Goal: Task Accomplishment & Management: Complete application form

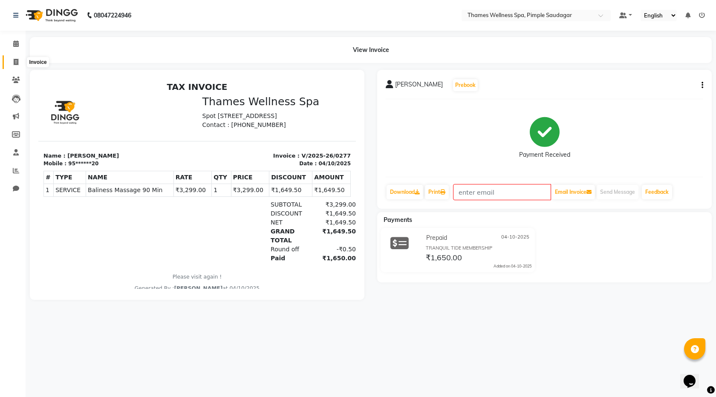
click at [22, 60] on span at bounding box center [16, 63] width 15 height 10
select select "service"
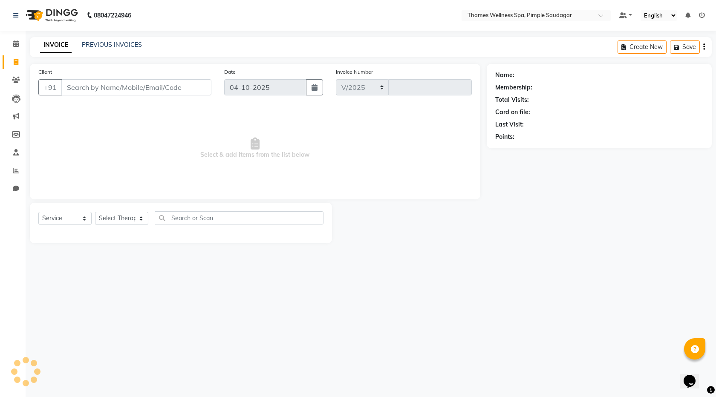
select select "8709"
type input "0278"
type input "8951269059"
click at [204, 85] on span "Add Client" at bounding box center [190, 87] width 34 height 9
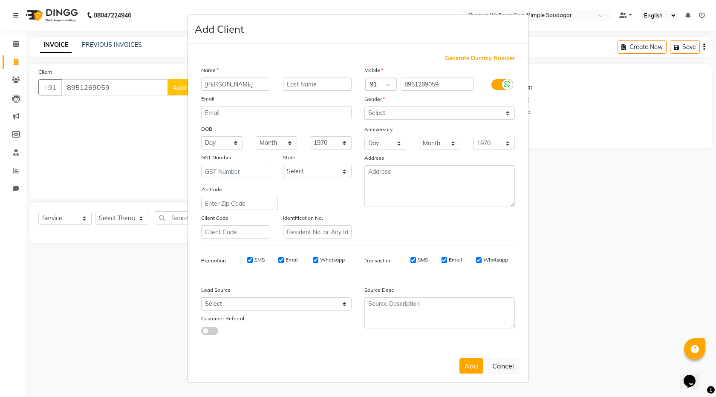
type input "[PERSON_NAME]"
type input "Rattan"
click at [376, 115] on select "Select [DEMOGRAPHIC_DATA] [DEMOGRAPHIC_DATA] Other Prefer Not To Say" at bounding box center [440, 113] width 150 height 13
click at [365, 107] on select "Select [DEMOGRAPHIC_DATA] [DEMOGRAPHIC_DATA] Other Prefer Not To Say" at bounding box center [440, 113] width 150 height 13
click at [398, 114] on select "Select [DEMOGRAPHIC_DATA] [DEMOGRAPHIC_DATA] Other Prefer Not To Say" at bounding box center [440, 113] width 150 height 13
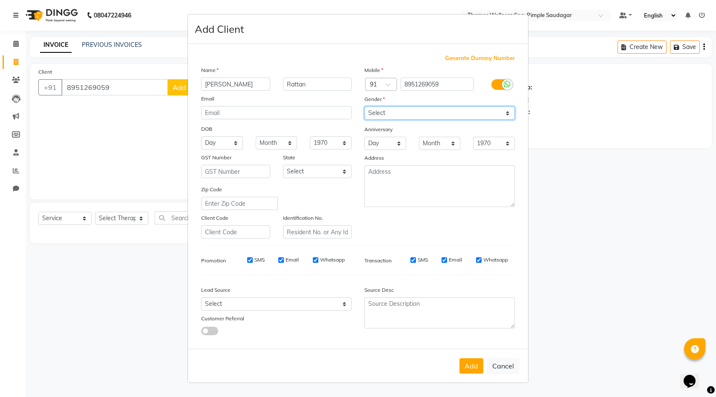
select select "[DEMOGRAPHIC_DATA]"
click at [365, 107] on select "Select [DEMOGRAPHIC_DATA] [DEMOGRAPHIC_DATA] Other Prefer Not To Say" at bounding box center [440, 113] width 150 height 13
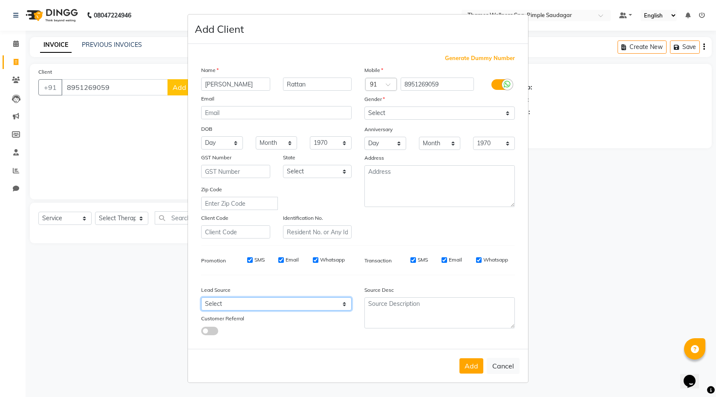
click at [224, 304] on select "Select Walk-in Referral Internet Friend Word of Mouth Advertisement Facebook Ju…" at bounding box center [276, 304] width 150 height 13
select select "56488"
click at [201, 298] on select "Select Walk-in Referral Internet Friend Word of Mouth Advertisement Facebook Ju…" at bounding box center [276, 304] width 150 height 13
click at [230, 301] on select "Select Walk-in Referral Internet Friend Word of Mouth Advertisement Facebook Ju…" at bounding box center [276, 304] width 150 height 13
click at [201, 298] on select "Select Walk-in Referral Internet Friend Word of Mouth Advertisement Facebook Ju…" at bounding box center [276, 304] width 150 height 13
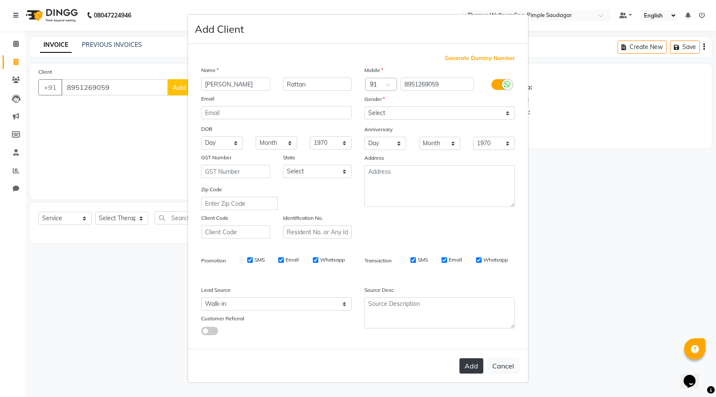
click at [467, 370] on button "Add" at bounding box center [472, 366] width 24 height 15
type input "89******59"
select select
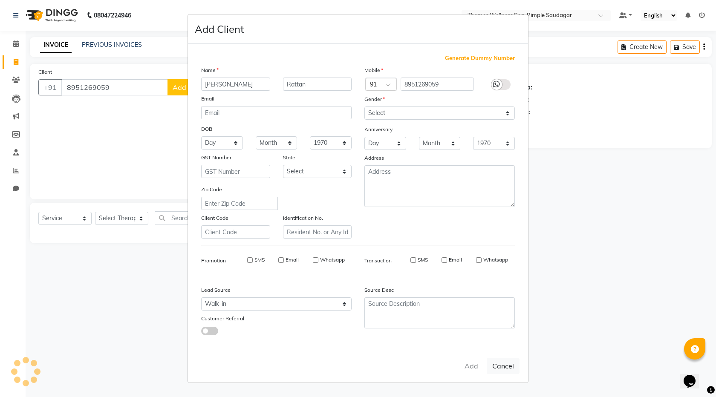
select select
checkbox input "false"
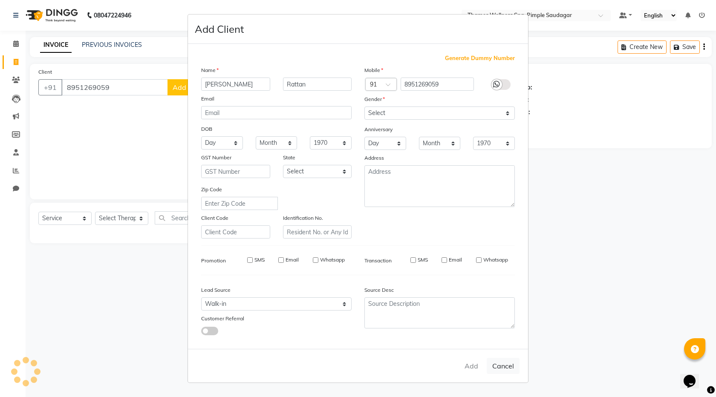
checkbox input "false"
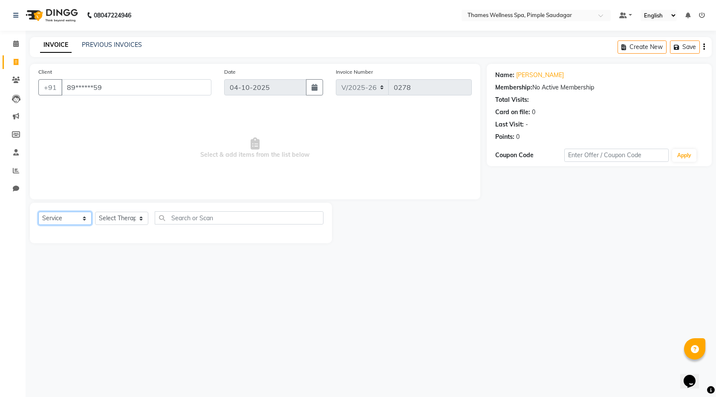
click at [65, 220] on select "Select Service Product Membership Package Voucher Prepaid Gift Card" at bounding box center [64, 218] width 53 height 13
click at [38, 212] on select "Select Service Product Membership Package Voucher Prepaid Gift Card" at bounding box center [64, 218] width 53 height 13
click at [114, 221] on select "Select Therapist [PERSON_NAME] Bem Hana kety [PERSON_NAME] Mishi [PERSON_NAME] …" at bounding box center [121, 218] width 53 height 13
click at [55, 218] on select "Select Service Product Membership Package Voucher Prepaid Gift Card" at bounding box center [64, 218] width 53 height 13
click at [38, 212] on select "Select Service Product Membership Package Voucher Prepaid Gift Card" at bounding box center [64, 218] width 53 height 13
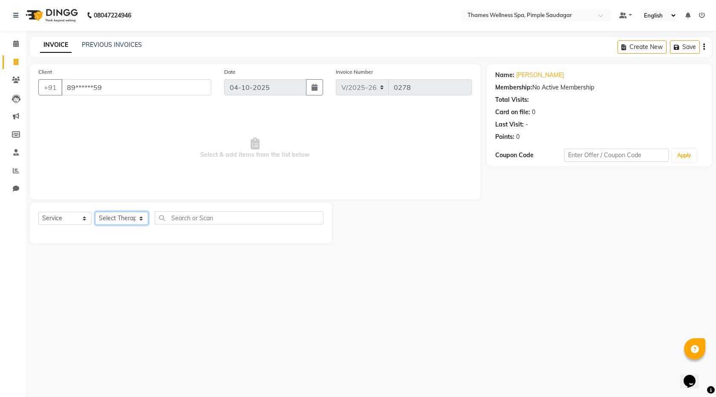
click at [122, 217] on select "Select Therapist [PERSON_NAME] Bem Hana kety [PERSON_NAME] Mishi [PERSON_NAME] …" at bounding box center [121, 218] width 53 height 13
select select "88611"
click at [95, 212] on select "Select Therapist [PERSON_NAME] Bem Hana kety [PERSON_NAME] Mishi [PERSON_NAME] …" at bounding box center [121, 218] width 53 height 13
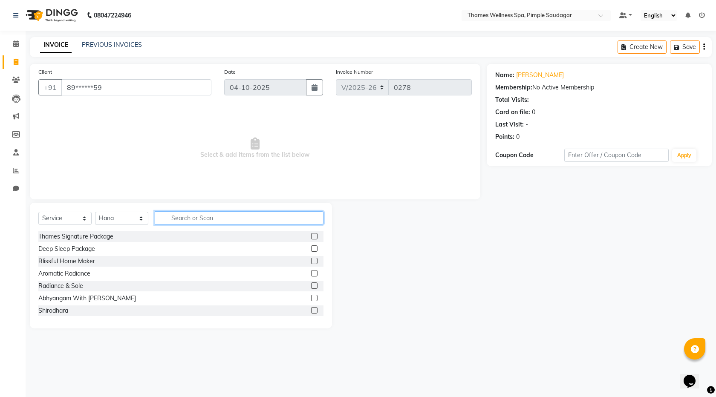
click at [205, 220] on input "text" at bounding box center [239, 217] width 169 height 13
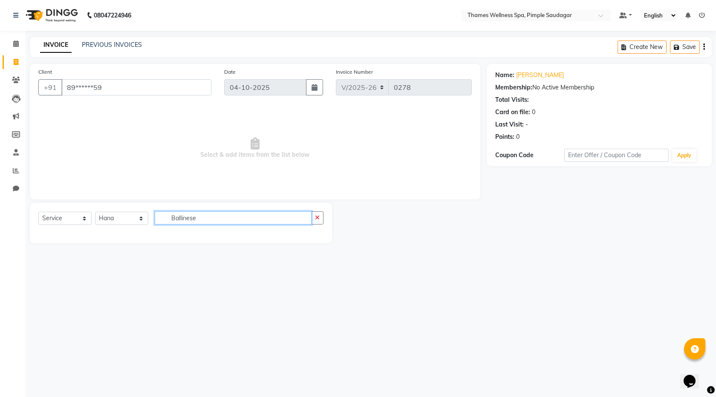
drag, startPoint x: 212, startPoint y: 217, endPoint x: 182, endPoint y: 219, distance: 29.9
click at [182, 219] on input "Ballinese" at bounding box center [233, 217] width 157 height 13
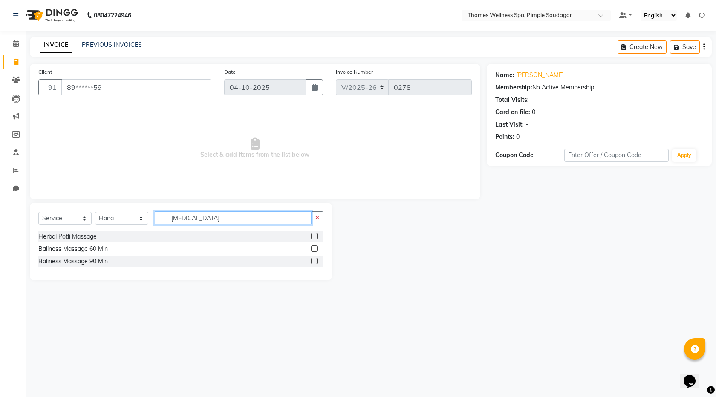
type input "[MEDICAL_DATA]"
click at [315, 260] on label at bounding box center [314, 261] width 6 height 6
click at [315, 260] on input "checkbox" at bounding box center [314, 262] width 6 height 6
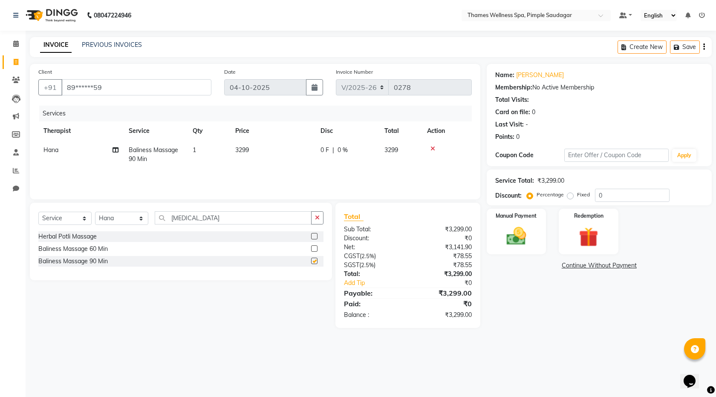
checkbox input "false"
click at [390, 148] on span "3299" at bounding box center [392, 150] width 14 height 8
select select "88611"
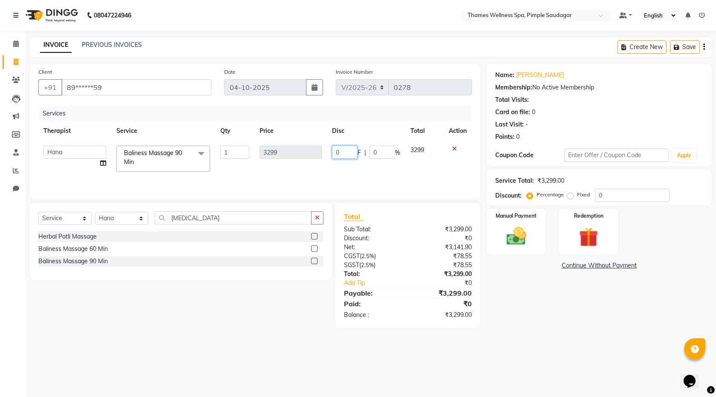
drag, startPoint x: 349, startPoint y: 150, endPoint x: 278, endPoint y: 171, distance: 73.6
click at [278, 171] on tr "[PERSON_NAME] Bem Hana kety [PERSON_NAME] Mishi [PERSON_NAME] [PERSON_NAME] Das…" at bounding box center [255, 159] width 434 height 36
type input "699"
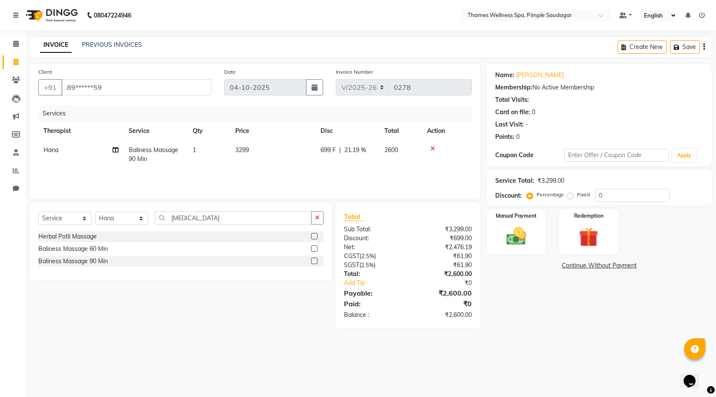
click at [395, 177] on div "Services Therapist Service Qty Price Disc Total Action Hana Baliness Massage 90…" at bounding box center [255, 148] width 434 height 85
click at [524, 237] on img at bounding box center [516, 236] width 33 height 23
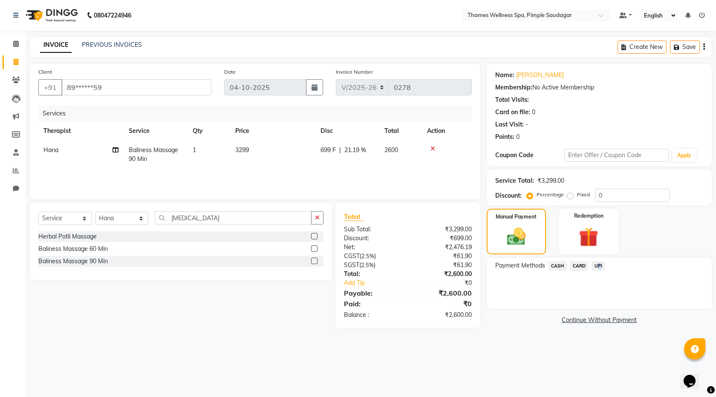
click at [598, 265] on span "UPI" at bounding box center [598, 266] width 13 height 10
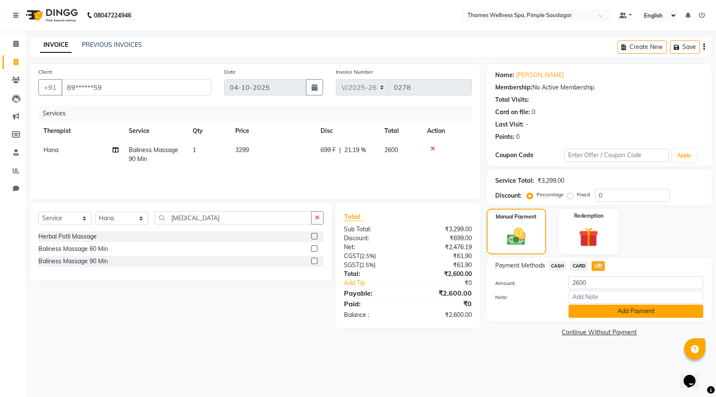
click at [628, 312] on button "Add Payment" at bounding box center [636, 311] width 135 height 13
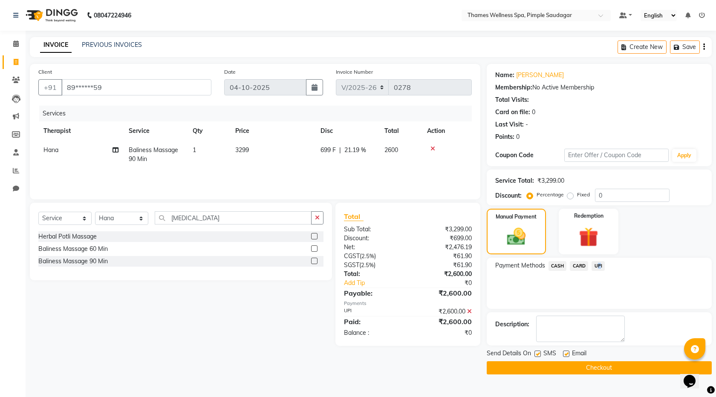
click at [600, 371] on button "Checkout" at bounding box center [599, 368] width 225 height 13
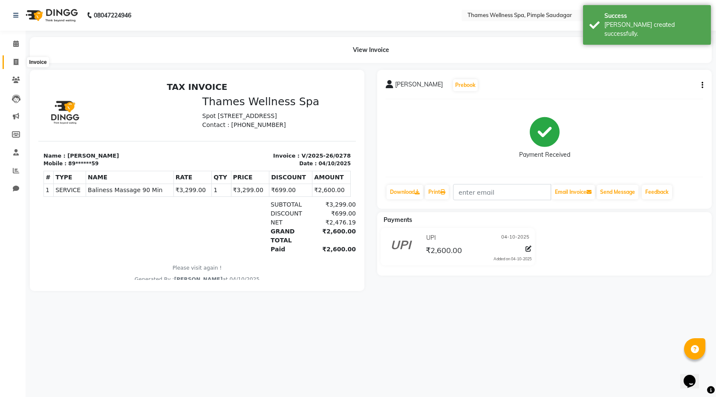
click at [20, 67] on span at bounding box center [16, 63] width 15 height 10
select select "service"
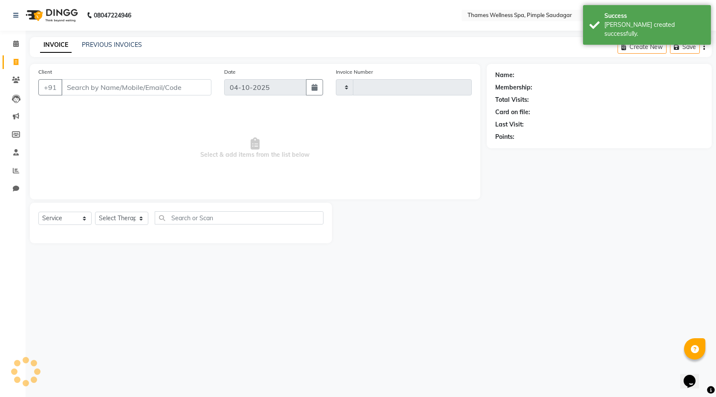
type input "0279"
select select "8709"
